Goal: Use online tool/utility: Use online tool/utility

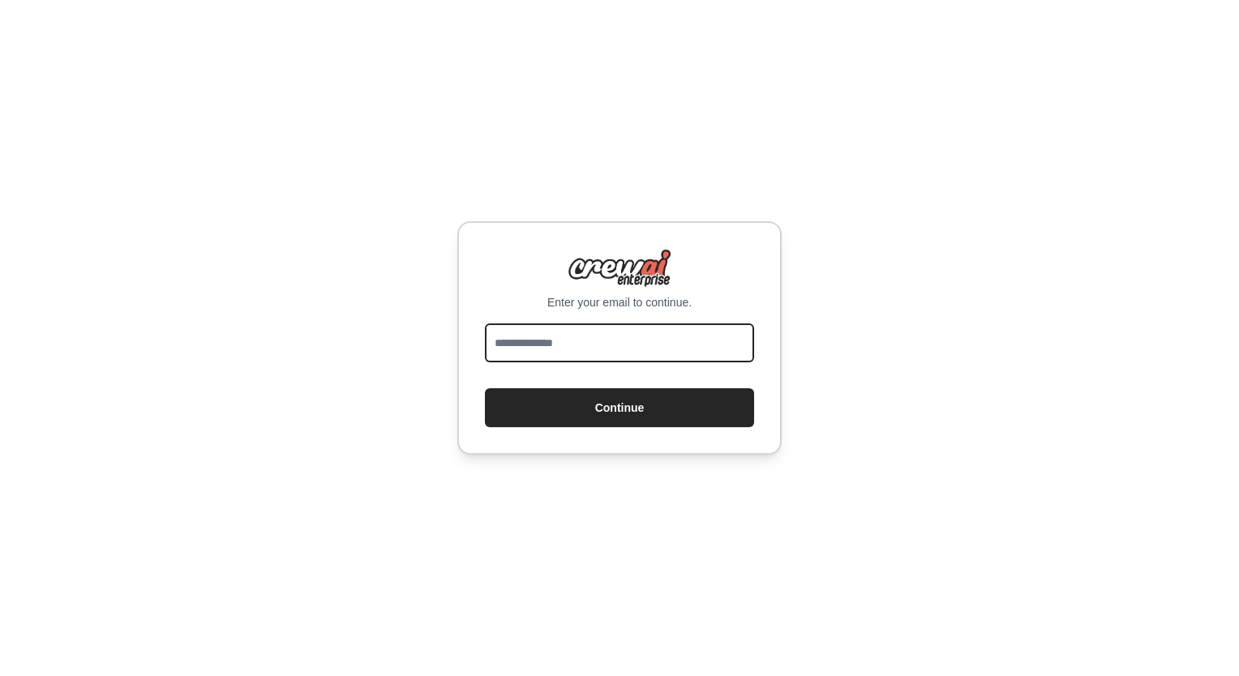
click at [532, 334] on input "email" at bounding box center [619, 343] width 269 height 39
type input "**********"
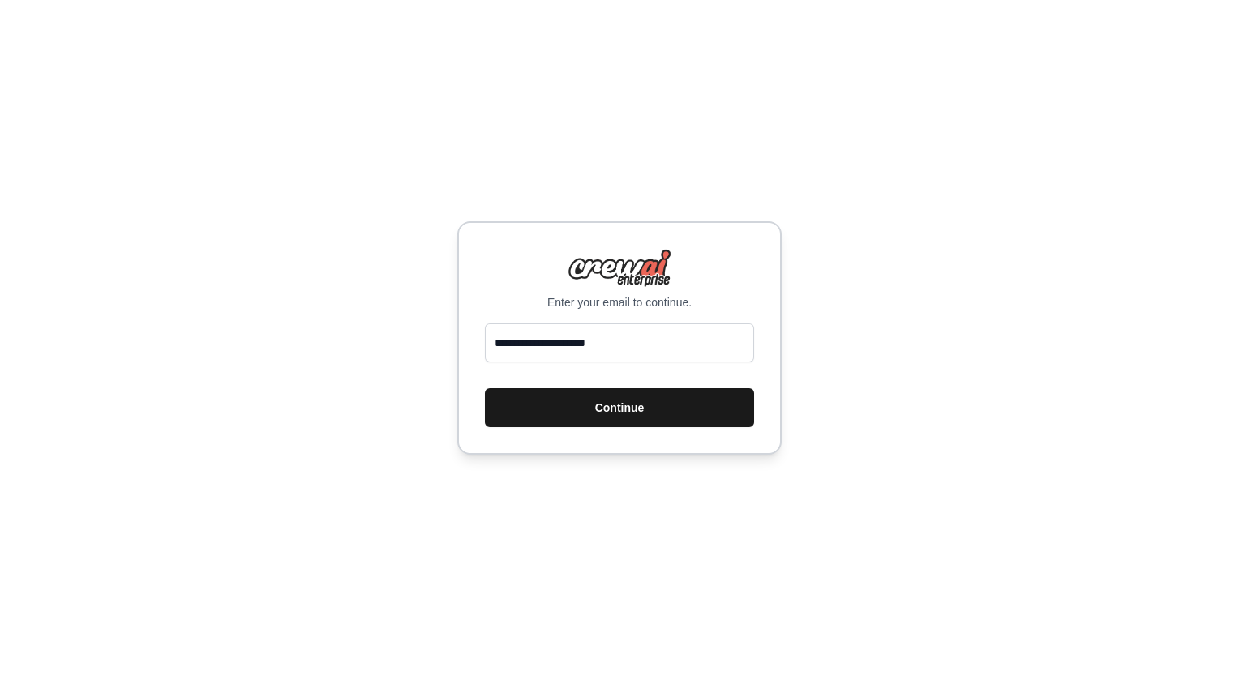
click at [577, 409] on button "Continue" at bounding box center [619, 407] width 269 height 39
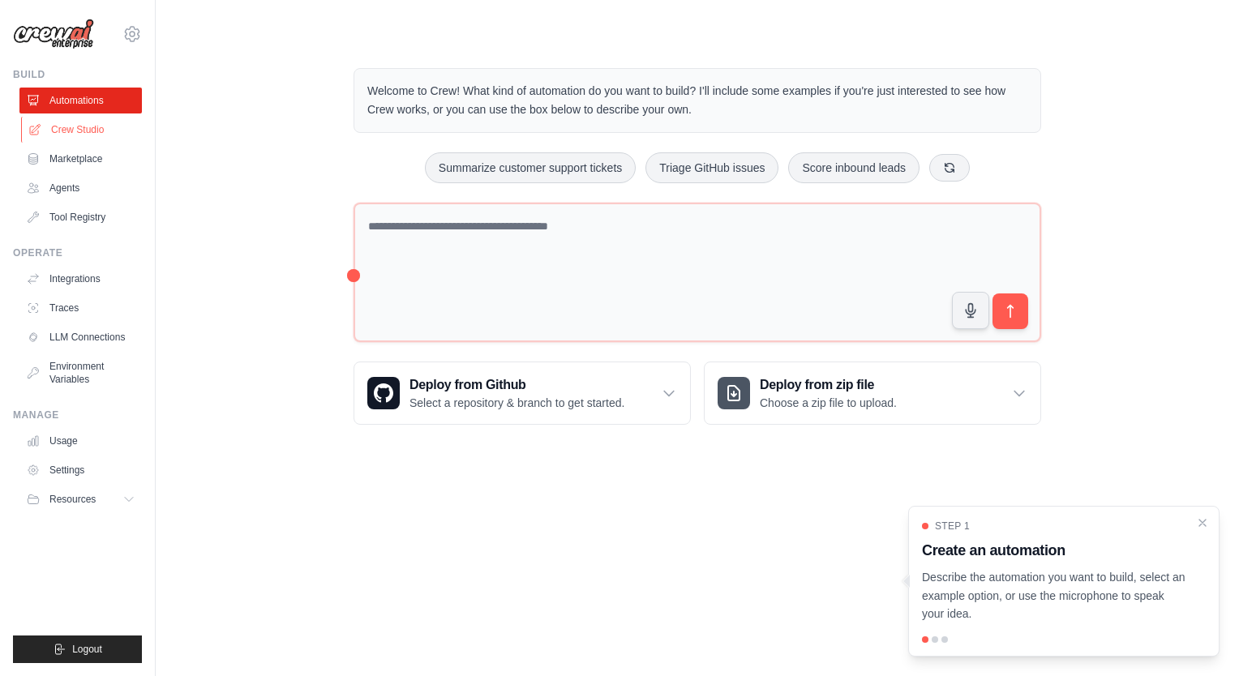
click at [92, 135] on link "Crew Studio" at bounding box center [82, 130] width 122 height 26
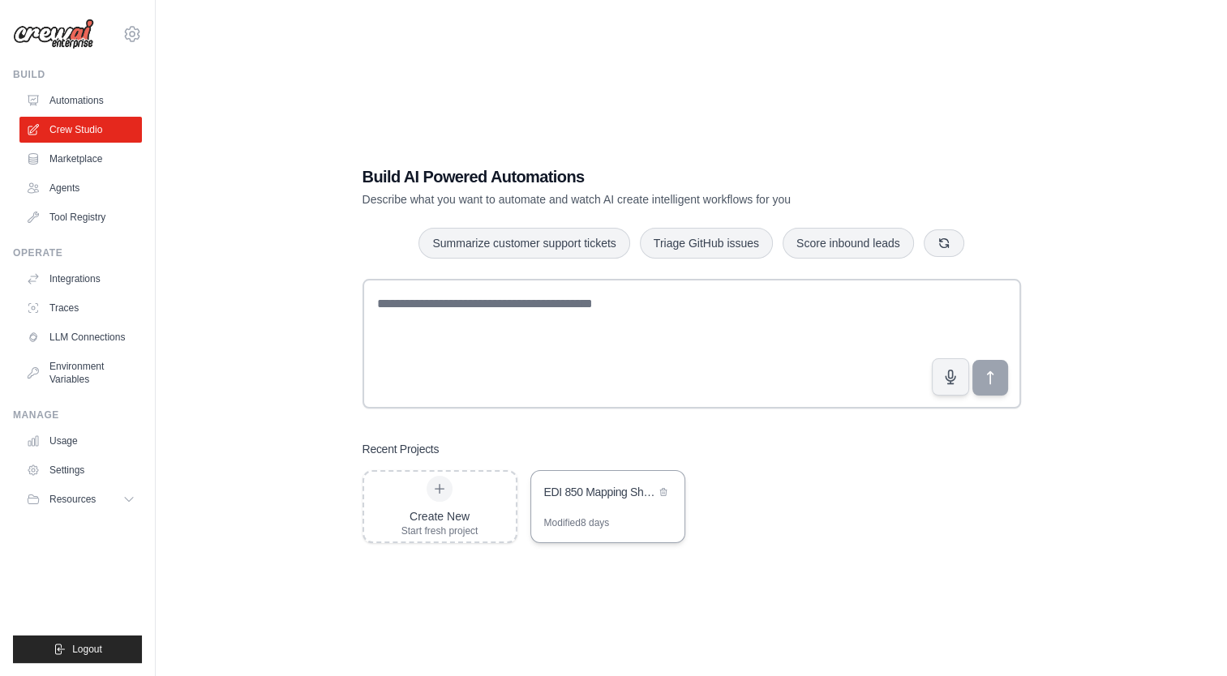
click at [545, 490] on div "EDI 850 Mapping Sheet Creator" at bounding box center [599, 492] width 111 height 16
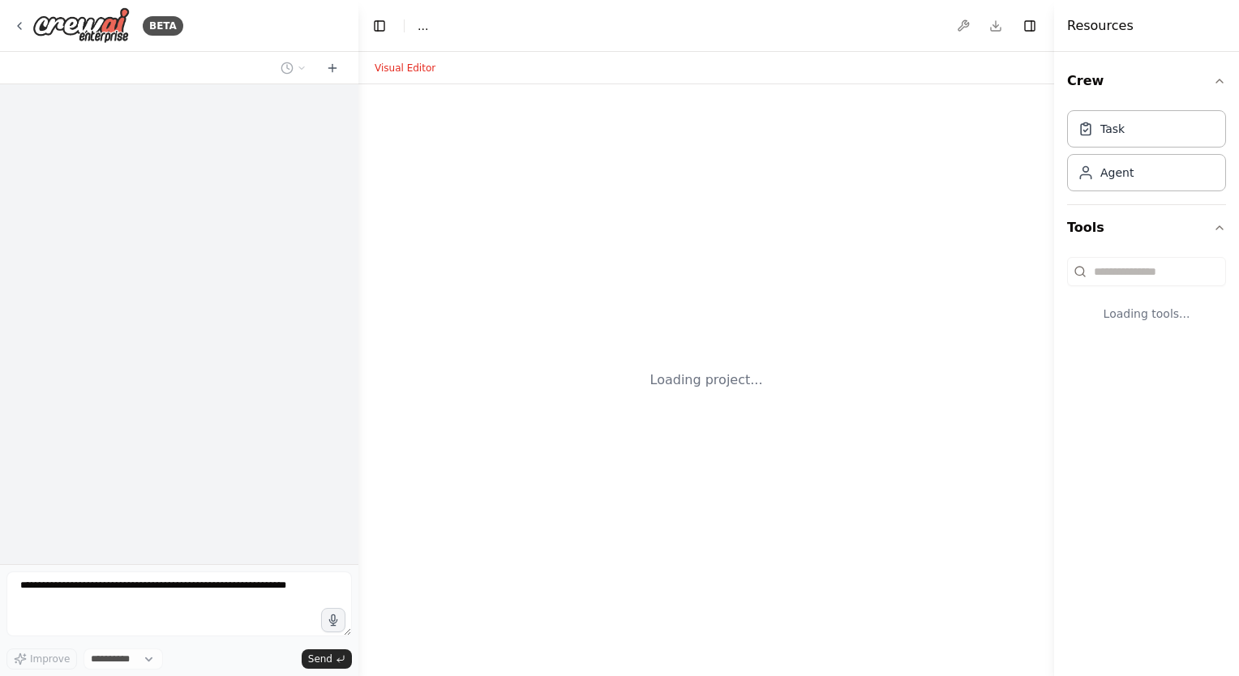
select select "****"
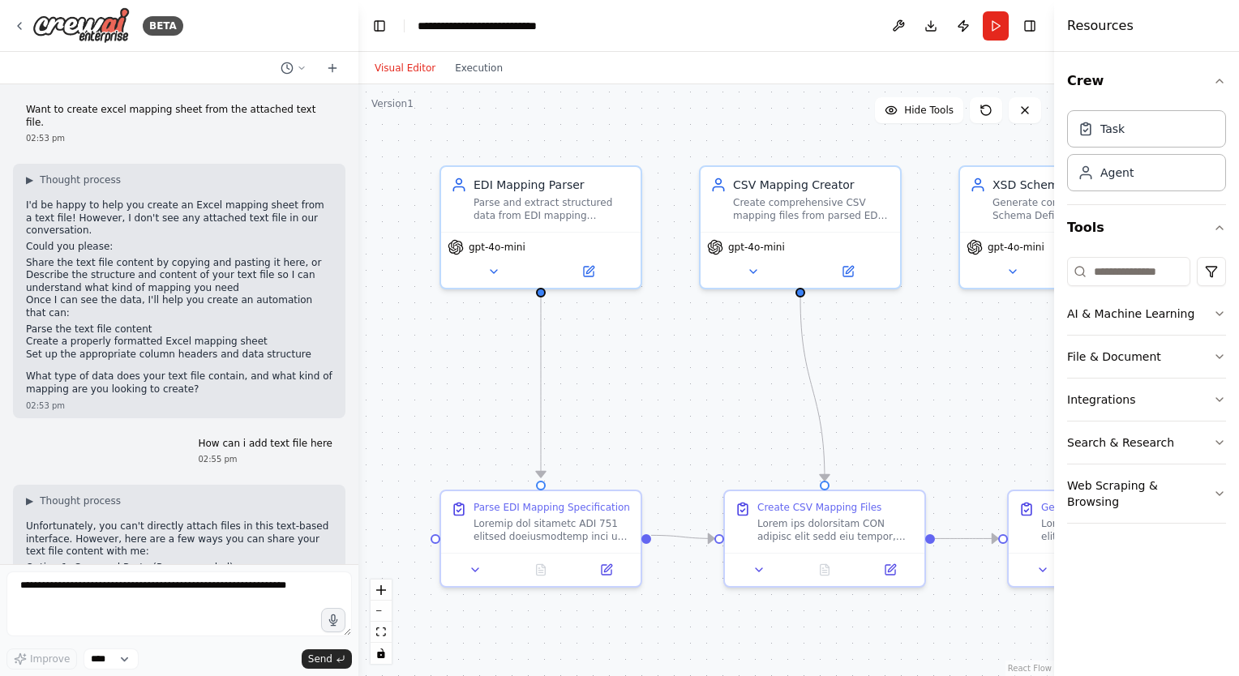
scroll to position [187339, 0]
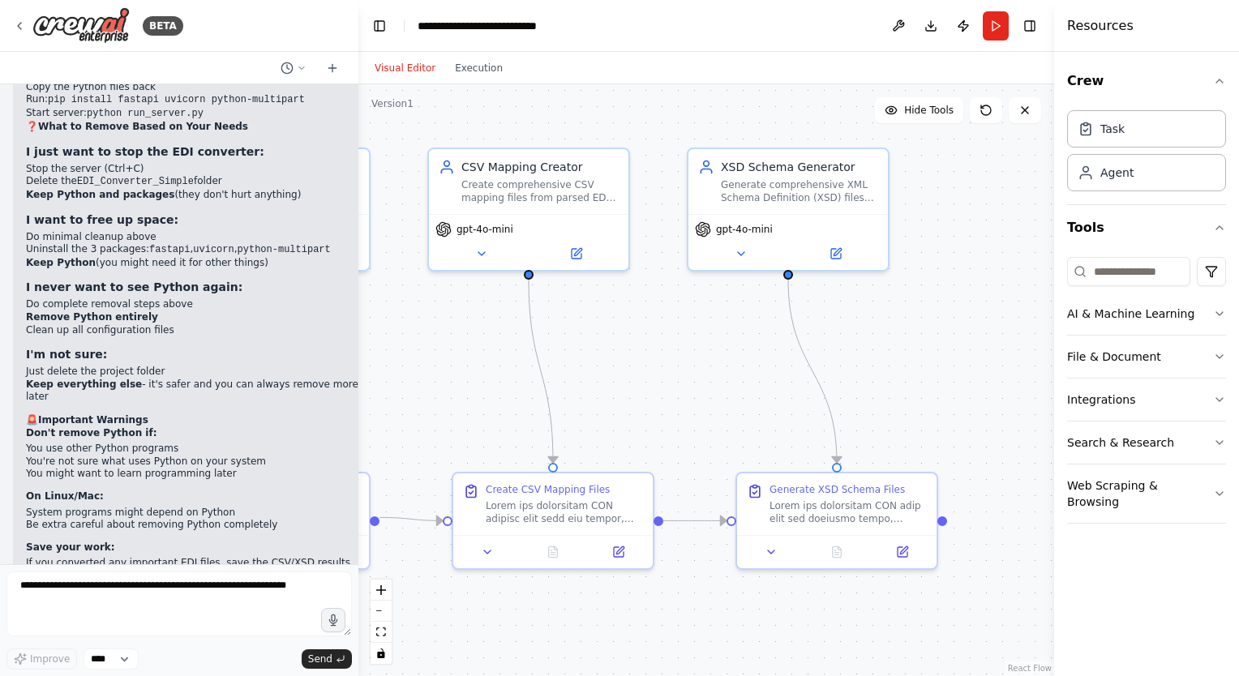
drag, startPoint x: 958, startPoint y: 424, endPoint x: 686, endPoint y: 406, distance: 272.2
click at [686, 406] on div ".deletable-edge-delete-btn { width: 20px; height: 20px; border: 0px solid #ffff…" at bounding box center [706, 380] width 696 height 592
click at [848, 495] on div "Generate XSD Schema Files" at bounding box center [848, 501] width 157 height 42
click at [845, 491] on div "Generate XSD Schema Files" at bounding box center [837, 486] width 135 height 13
click at [767, 550] on icon at bounding box center [771, 548] width 13 height 13
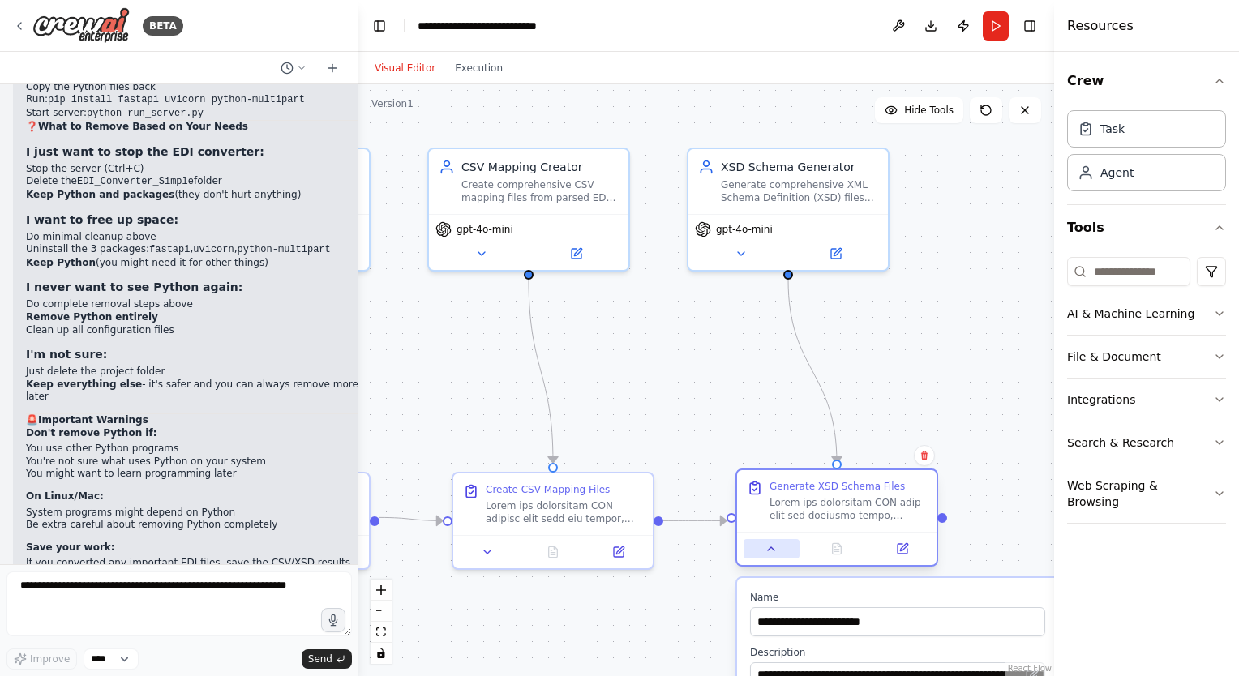
click at [767, 550] on icon at bounding box center [771, 548] width 13 height 13
click at [469, 72] on button "Execution" at bounding box center [478, 67] width 67 height 19
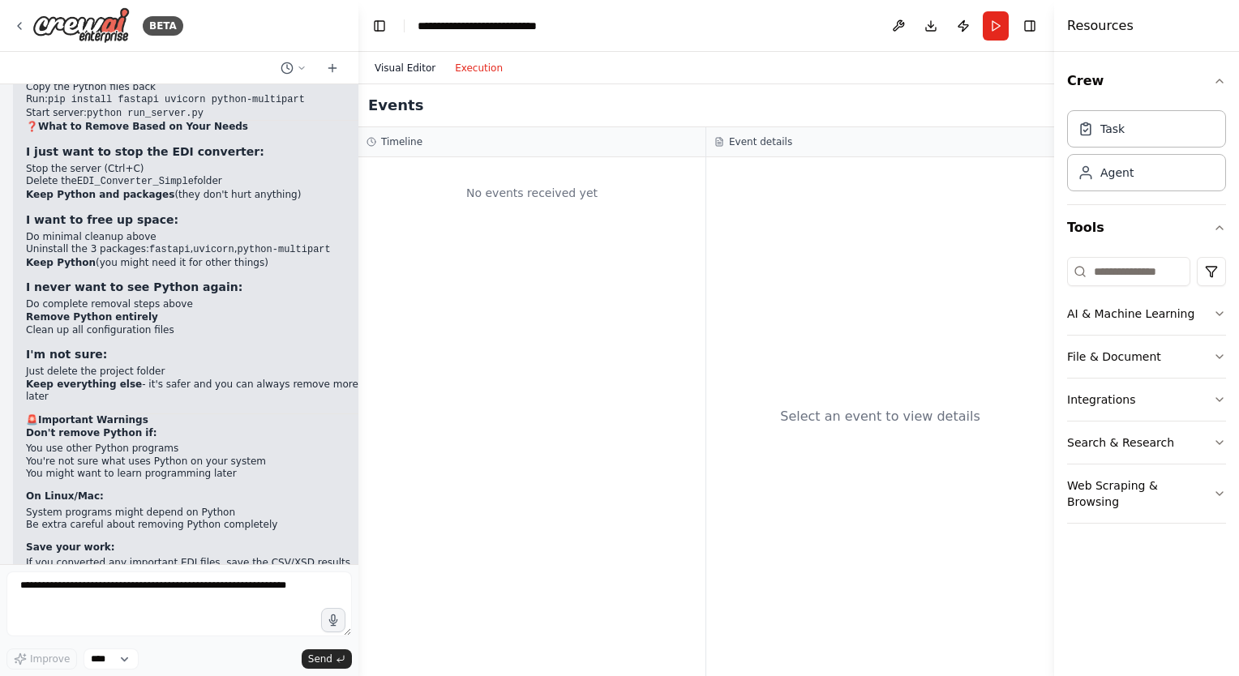
click at [409, 66] on button "Visual Editor" at bounding box center [405, 67] width 80 height 19
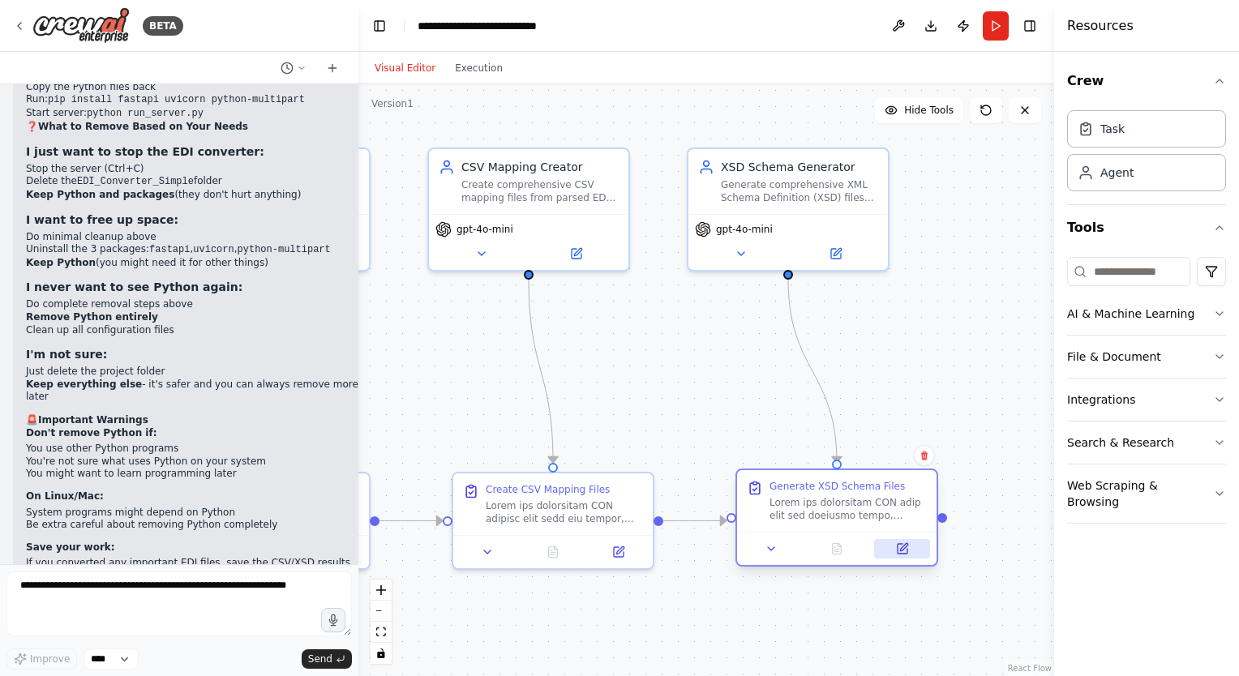
click at [915, 553] on button at bounding box center [902, 548] width 56 height 19
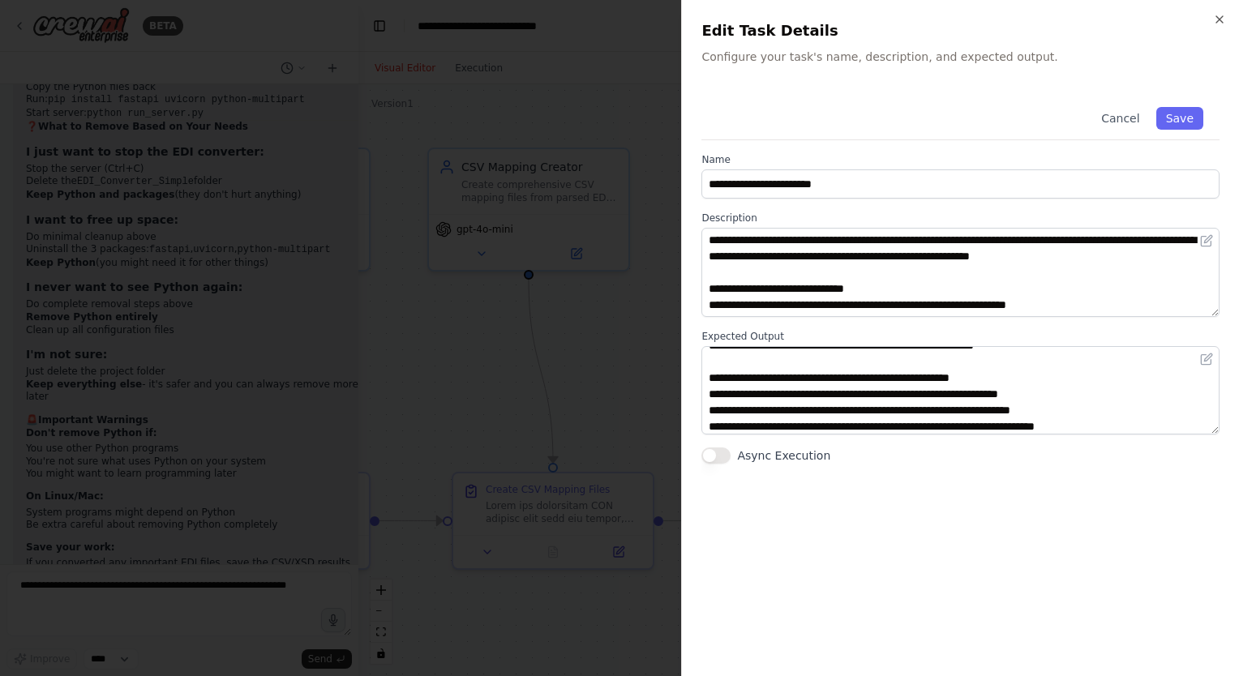
scroll to position [0, 0]
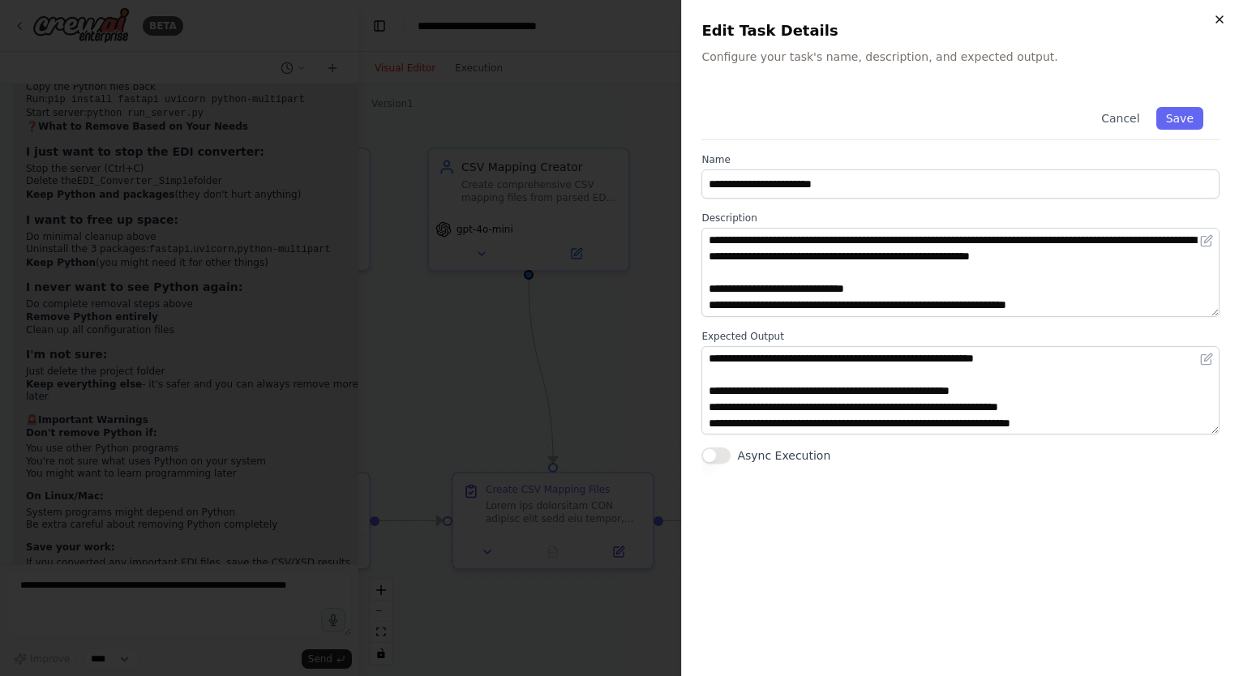
click at [1220, 16] on icon "button" at bounding box center [1219, 19] width 13 height 13
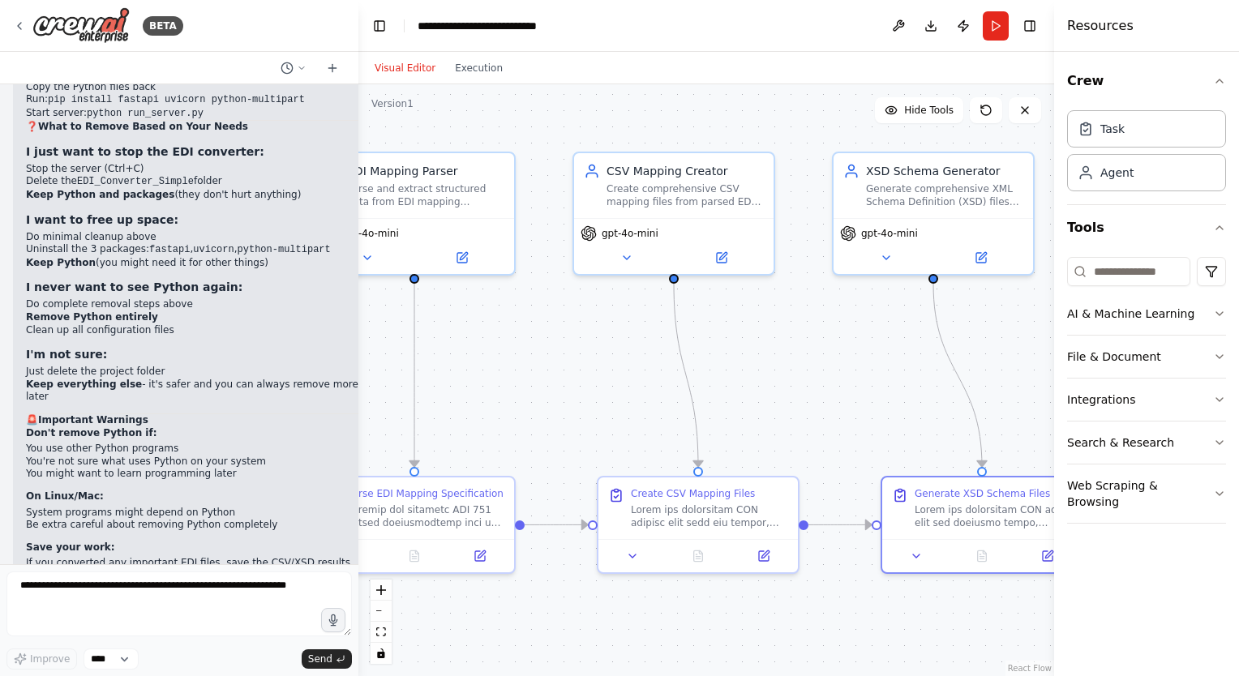
drag, startPoint x: 485, startPoint y: 387, endPoint x: 630, endPoint y: 391, distance: 145.2
click at [630, 391] on div ".deletable-edge-delete-btn { width: 20px; height: 20px; border: 0px solid #ffff…" at bounding box center [706, 380] width 696 height 592
click at [57, 589] on textarea at bounding box center [178, 604] width 345 height 65
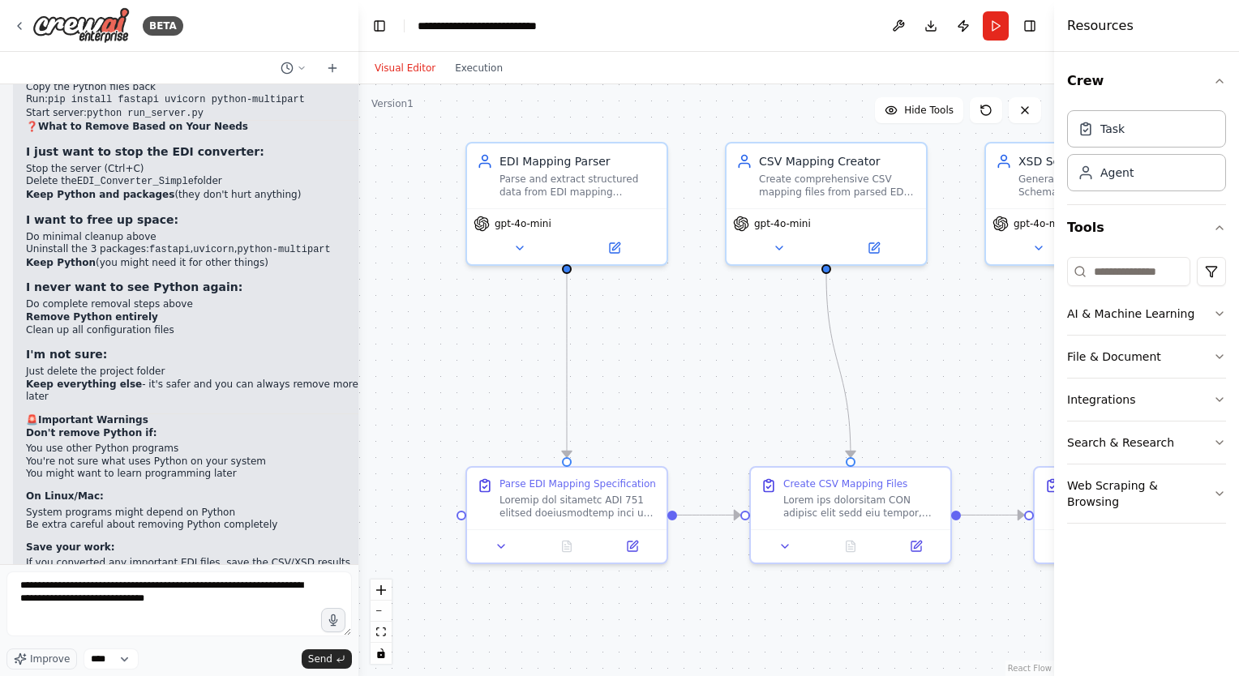
drag, startPoint x: 533, startPoint y: 384, endPoint x: 685, endPoint y: 375, distance: 152.8
click at [685, 375] on div ".deletable-edge-delete-btn { width: 20px; height: 20px; border: 0px solid #ffff…" at bounding box center [706, 380] width 696 height 592
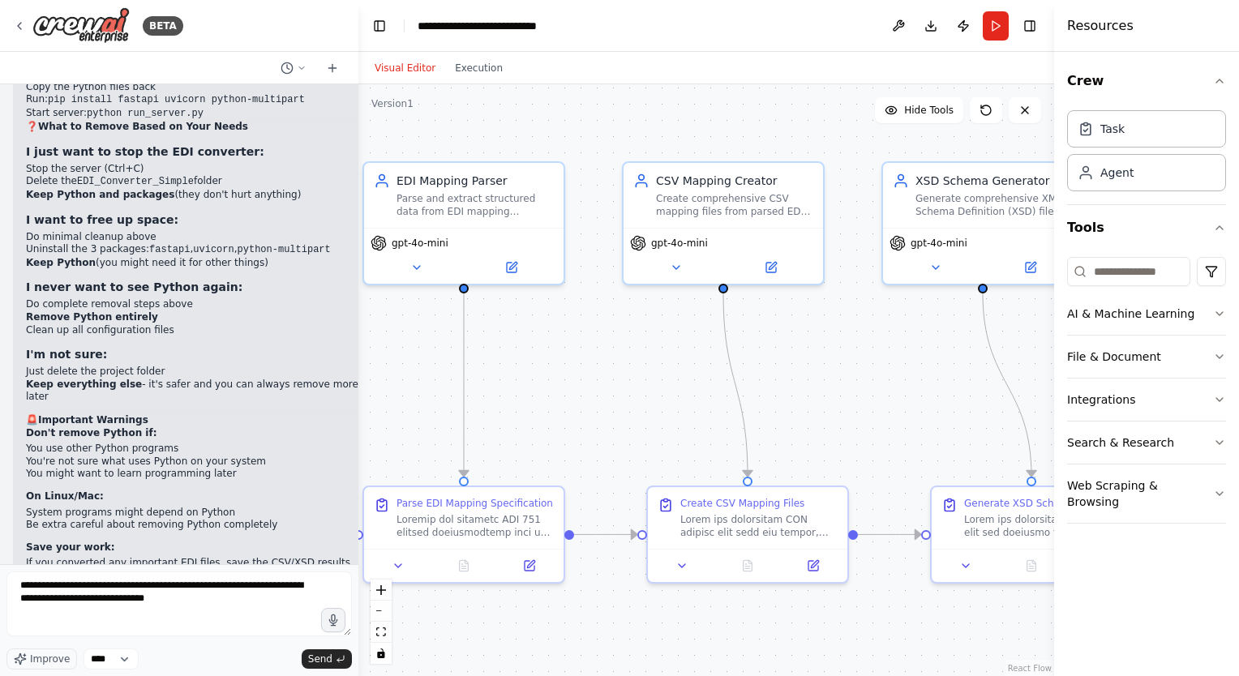
drag, startPoint x: 685, startPoint y: 375, endPoint x: 582, endPoint y: 394, distance: 104.8
click at [582, 394] on div ".deletable-edge-delete-btn { width: 20px; height: 20px; border: 0px solid #ffff…" at bounding box center [706, 380] width 696 height 592
click at [220, 601] on textarea "**********" at bounding box center [178, 604] width 345 height 65
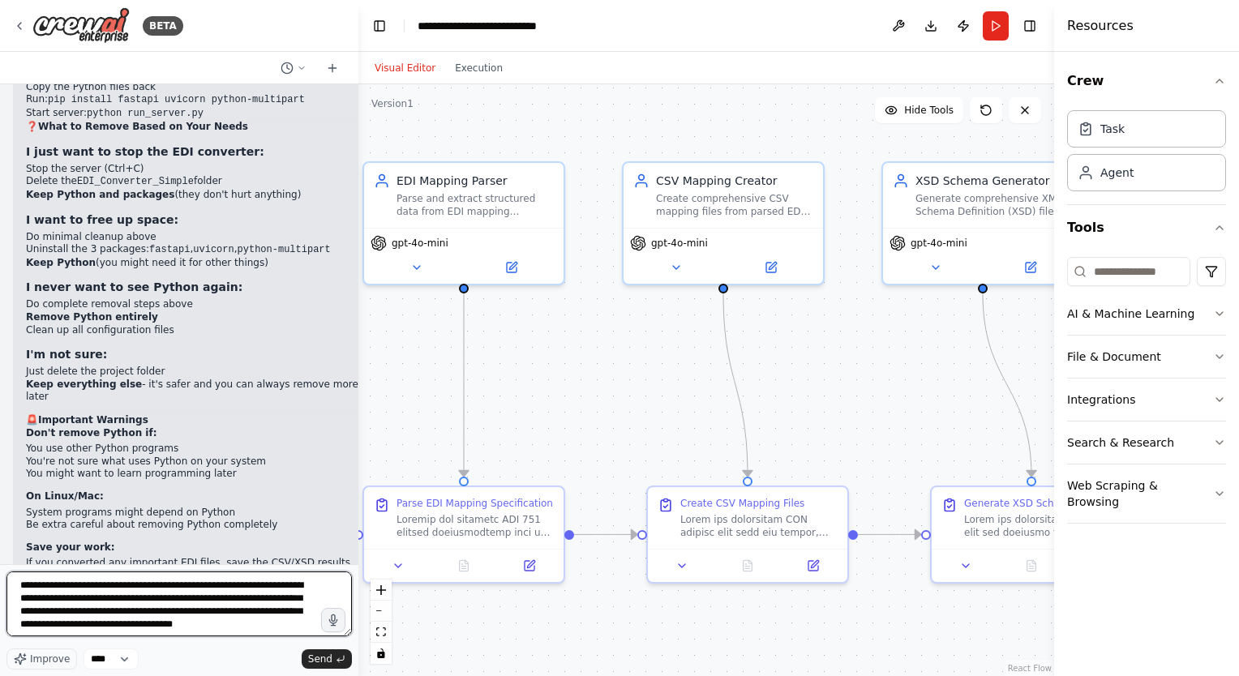
scroll to position [7, 0]
type textarea "**********"
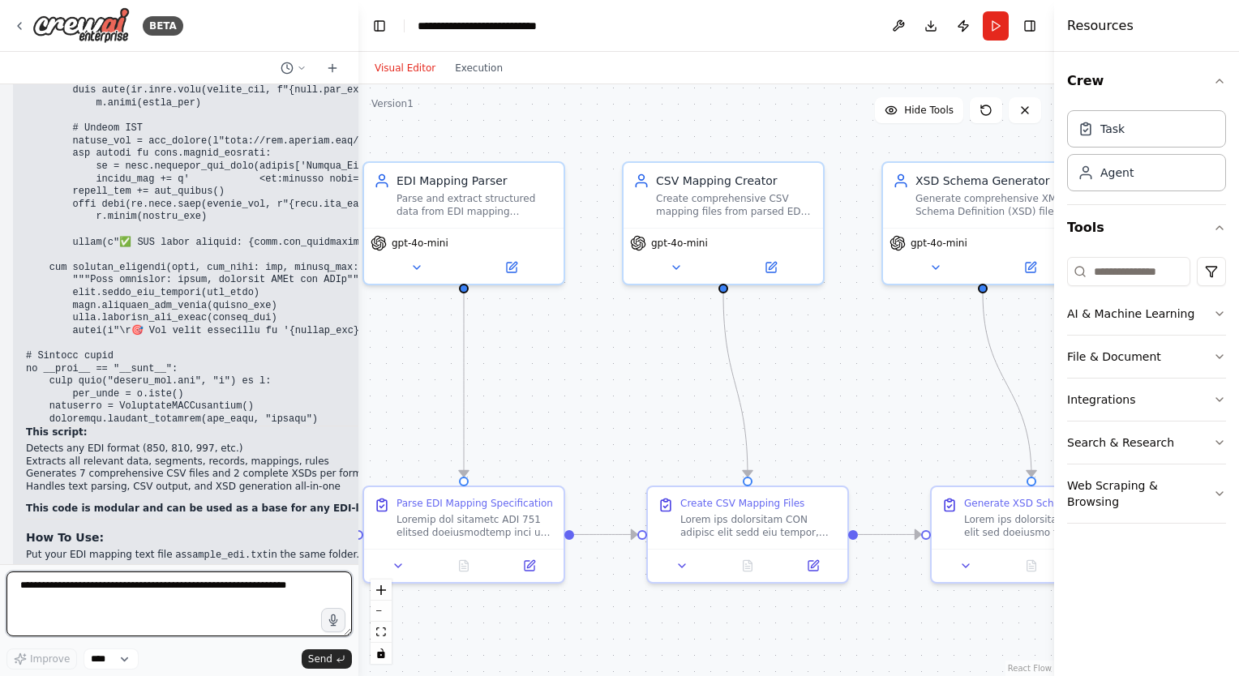
scroll to position [194700, 0]
